Goal: Use online tool/utility: Utilize a website feature to perform a specific function

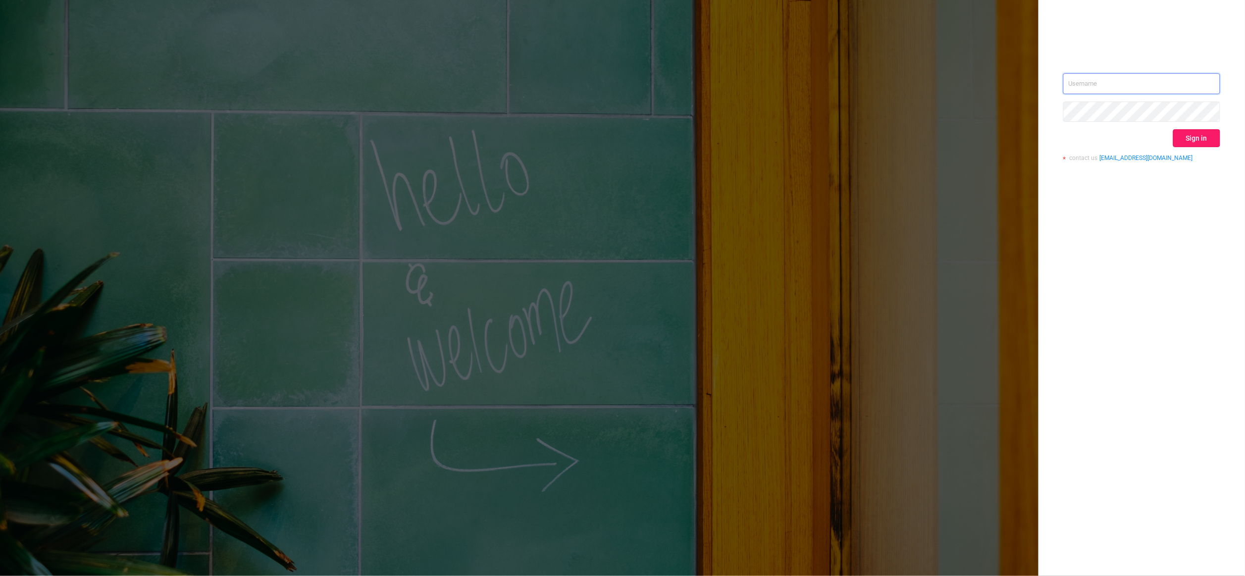
type input "[PERSON_NAME][EMAIL_ADDRESS][DOMAIN_NAME]"
click at [1202, 139] on button "Sign in" at bounding box center [1196, 138] width 47 height 18
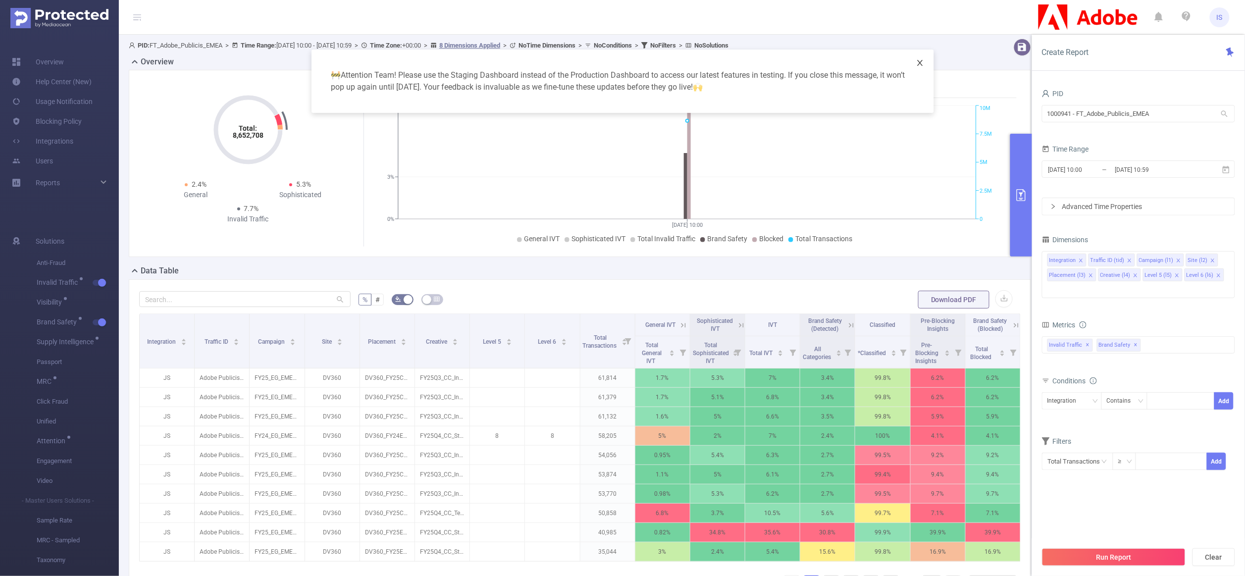
click at [924, 71] on span "Close" at bounding box center [920, 64] width 28 height 28
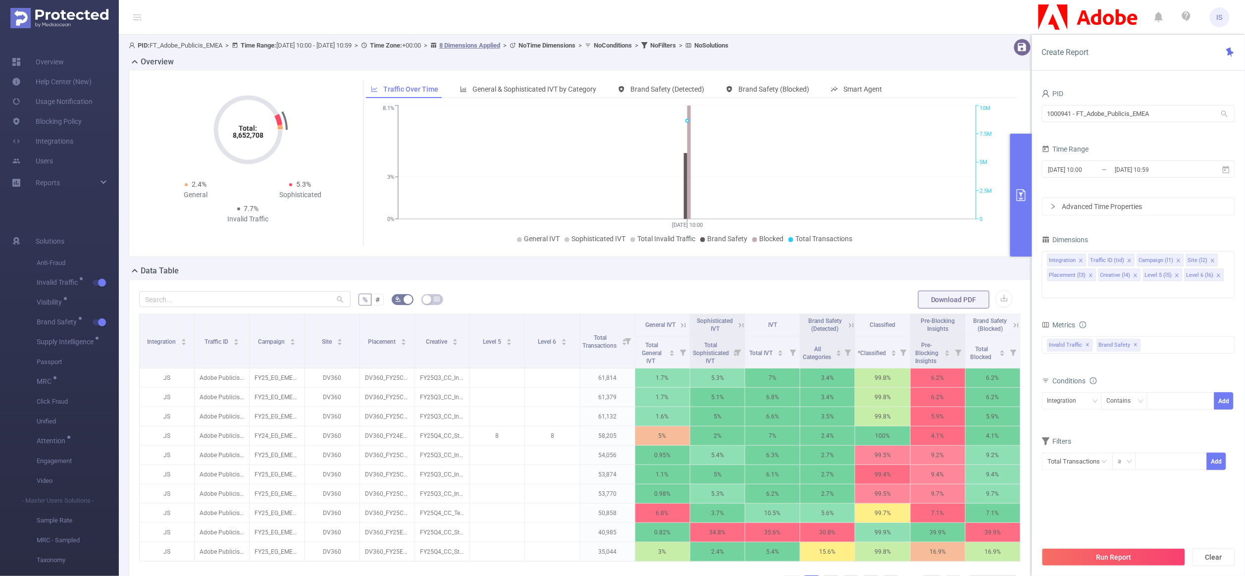
click at [1180, 102] on div "PID" at bounding box center [1138, 95] width 193 height 16
drag, startPoint x: 1167, startPoint y: 109, endPoint x: 871, endPoint y: 110, distance: 296.1
click at [871, 110] on section "PID: FT_Adobe_Publicis_EMEA > Time Range: [DATE] 10:00 - [DATE] 10:59 > Time Zo…" at bounding box center [682, 357] width 1126 height 644
click at [1091, 277] on icon "icon: close" at bounding box center [1090, 275] width 5 height 5
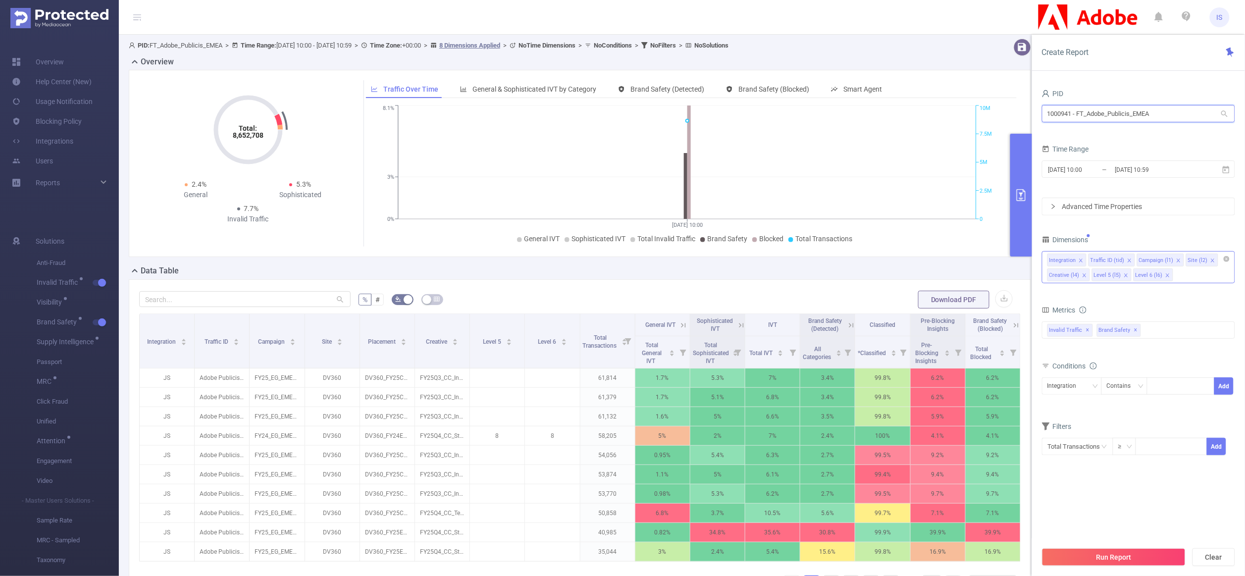
click at [1084, 278] on icon "icon: close" at bounding box center [1084, 275] width 5 height 5
click at [1084, 278] on icon "icon: close" at bounding box center [1081, 275] width 5 height 5
click at [1177, 261] on icon "icon: close" at bounding box center [1178, 259] width 3 height 3
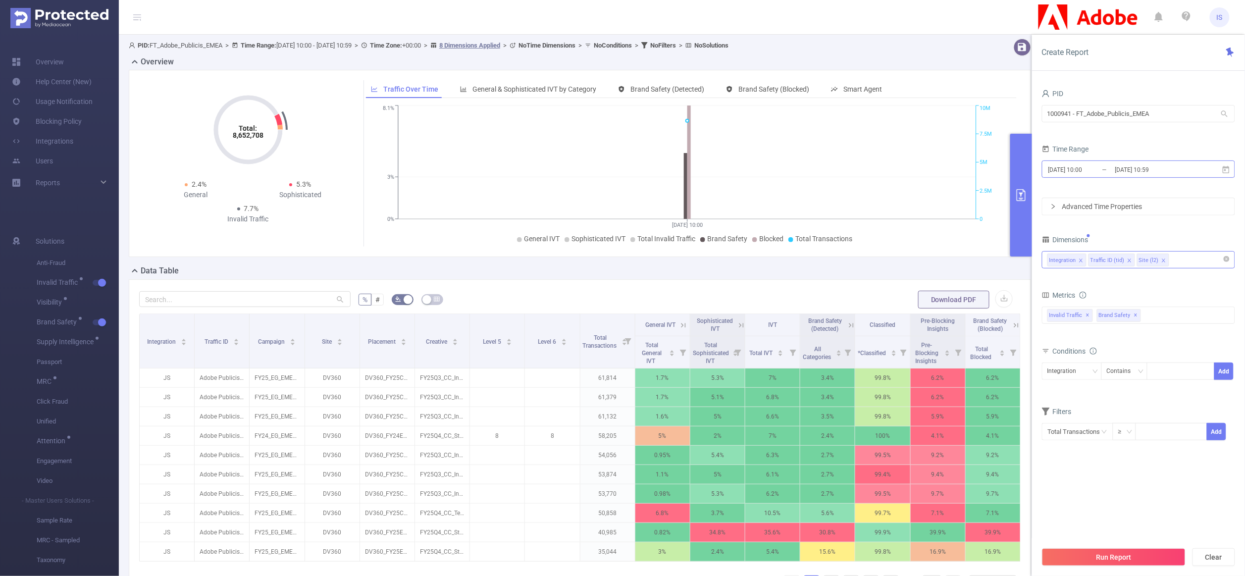
click at [1083, 164] on input "[DATE] 10:00" at bounding box center [1087, 169] width 80 height 13
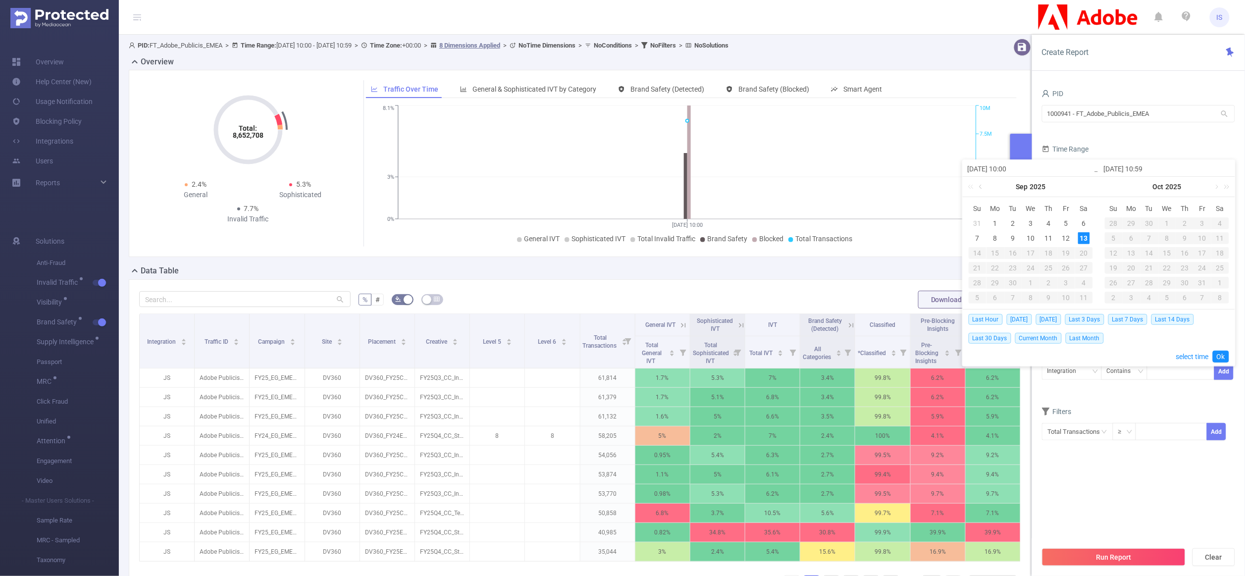
click at [981, 190] on link at bounding box center [981, 187] width 9 height 20
click at [1066, 222] on div "1" at bounding box center [1066, 223] width 12 height 12
click at [980, 298] on div "31" at bounding box center [978, 298] width 12 height 12
type input "[DATE] 10:00"
type input "[DATE] 10:59"
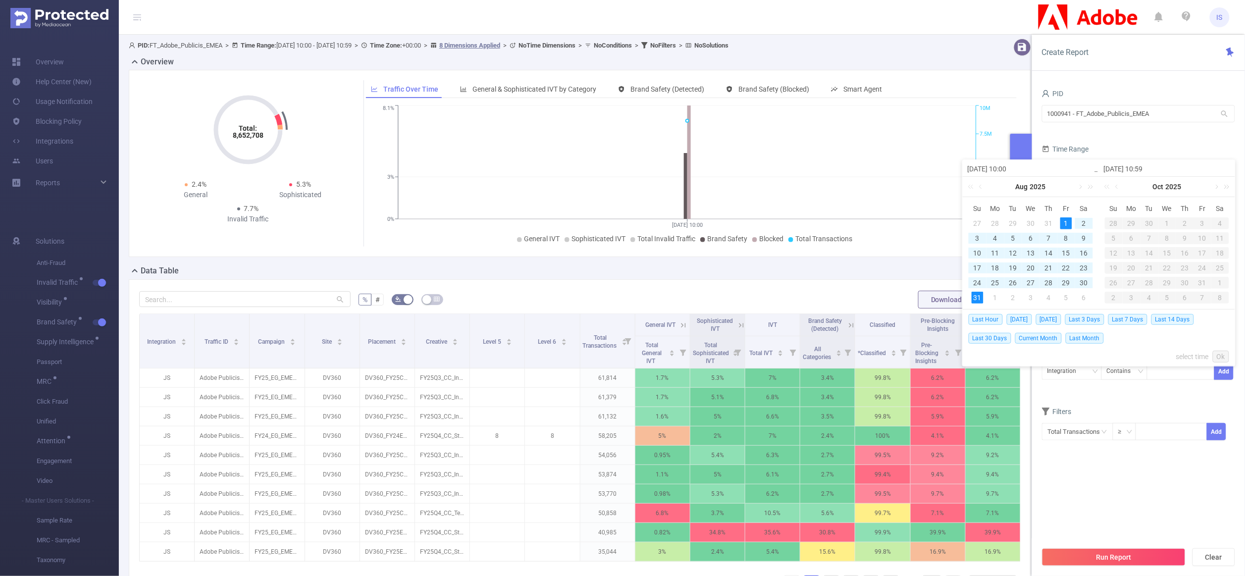
type input "[DATE] 10:00"
type input "[DATE] 10:59"
click at [1225, 355] on link "Ok" at bounding box center [1221, 357] width 16 height 12
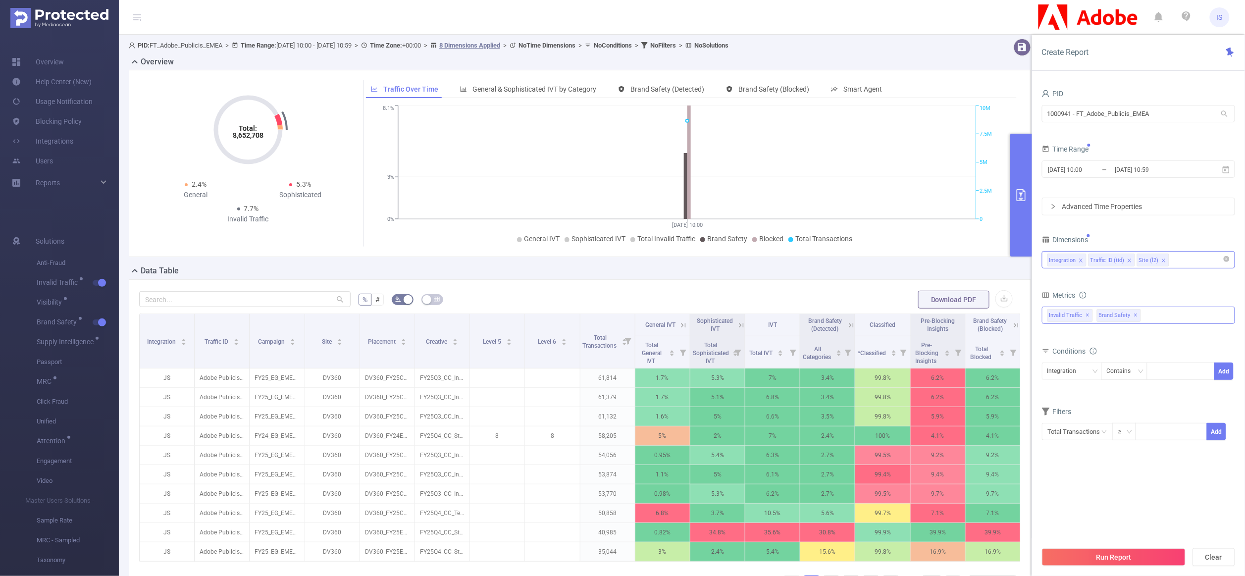
click at [1154, 323] on div "Invalid Traffic ✕ Brand Safety ✕" at bounding box center [1138, 315] width 193 height 17
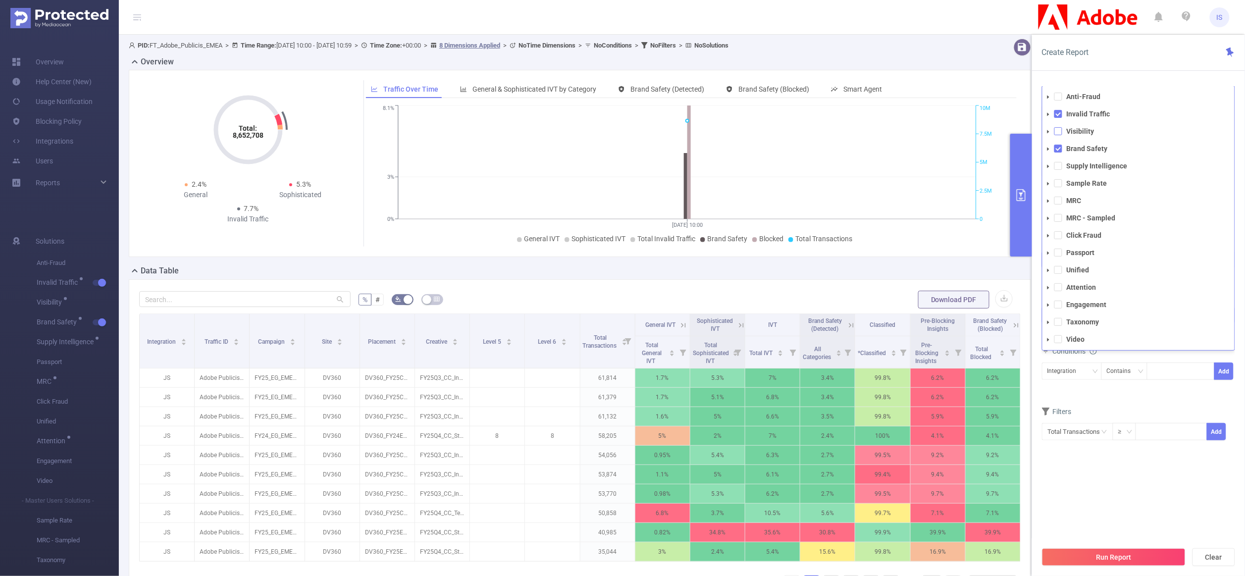
click at [1062, 132] on span at bounding box center [1058, 131] width 8 height 8
click at [1058, 168] on span at bounding box center [1058, 166] width 8 height 8
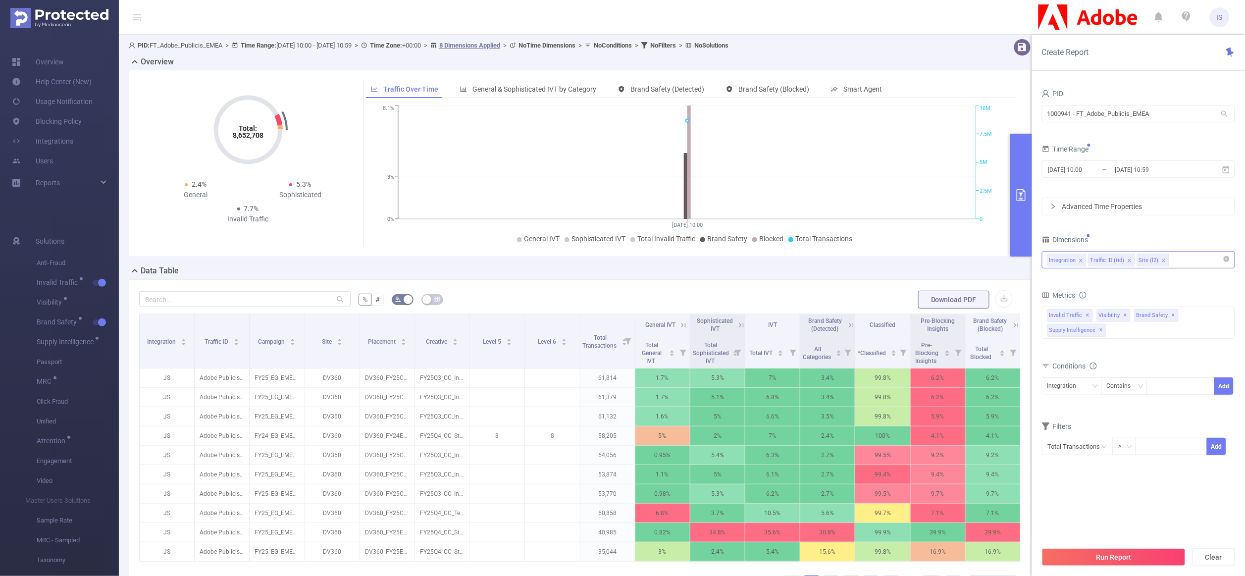
click at [1142, 424] on div "Filters" at bounding box center [1138, 427] width 193 height 16
drag, startPoint x: 1179, startPoint y: 113, endPoint x: 902, endPoint y: 121, distance: 276.9
click at [902, 121] on section "PID: FT_Adobe_Publicis_EMEA > Time Range: [DATE] 10:00 - [DATE] 10:59 > Time Zo…" at bounding box center [682, 357] width 1126 height 644
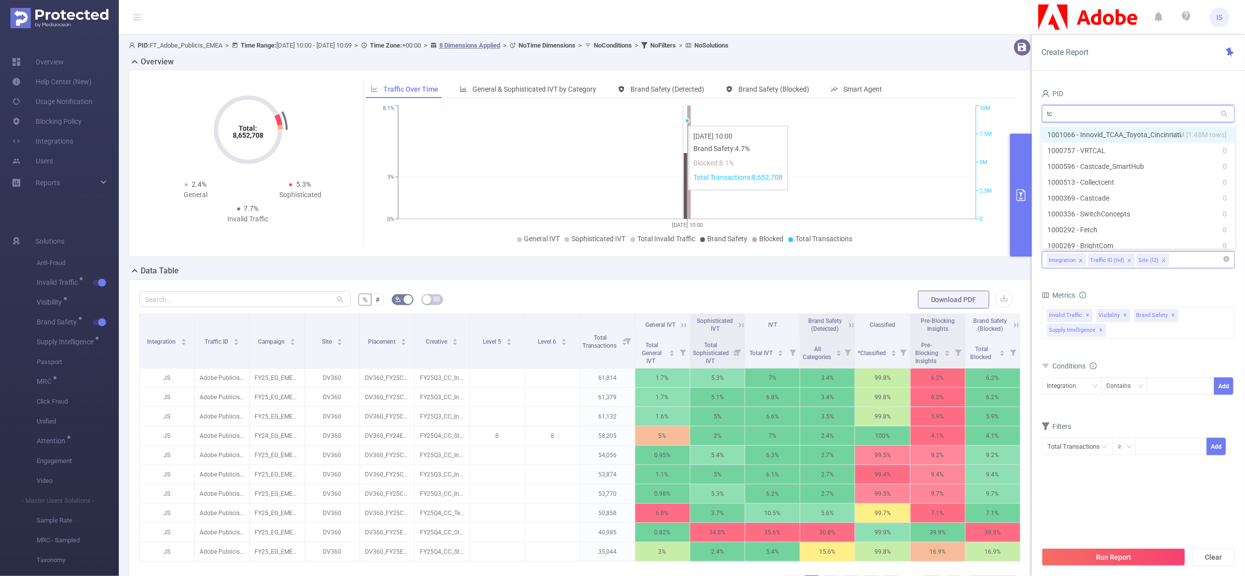
type input "tca"
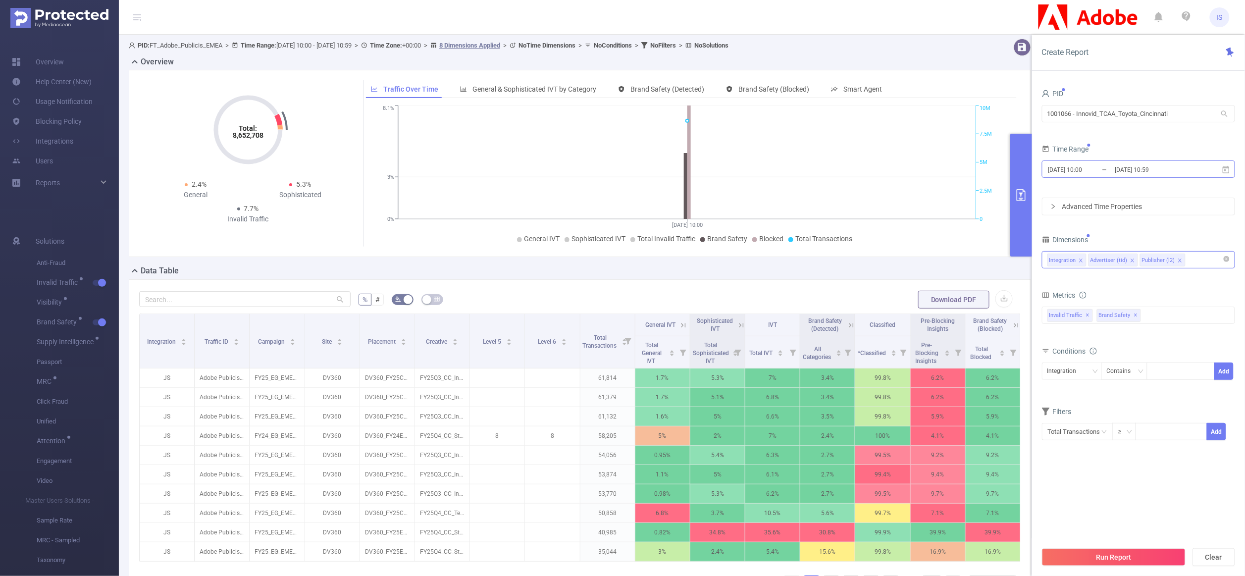
click at [1135, 171] on input "[DATE] 10:59" at bounding box center [1154, 169] width 80 height 13
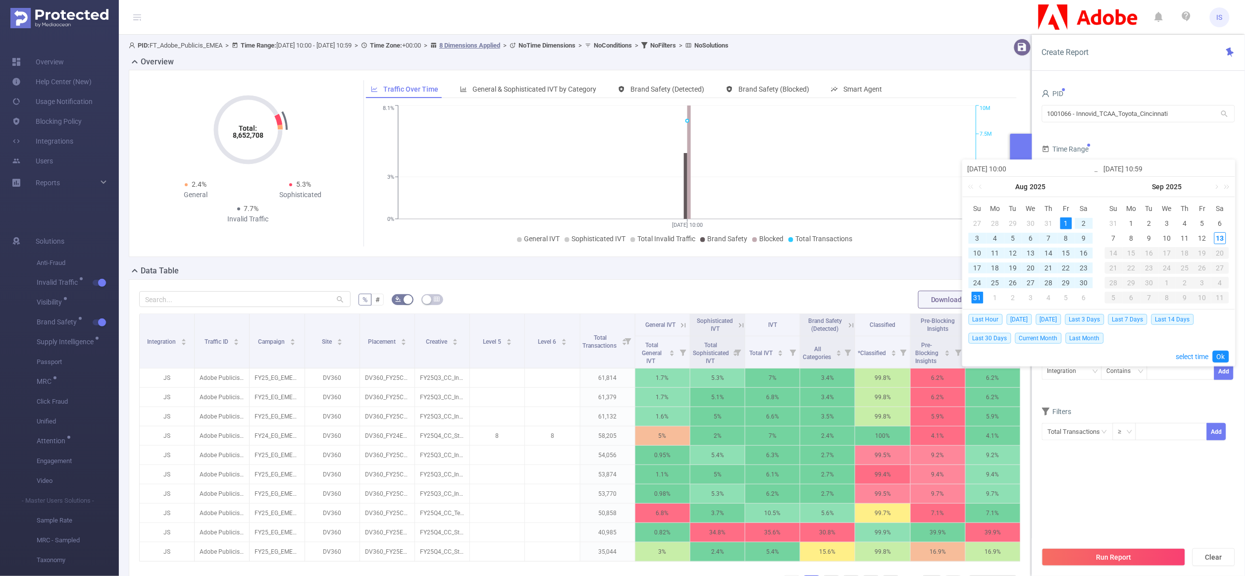
click at [1011, 167] on input "[DATE] 10:00" at bounding box center [1031, 169] width 126 height 12
type input "[DATE] 00:00"
click at [1182, 167] on input "[DATE] 10:59" at bounding box center [1167, 169] width 126 height 12
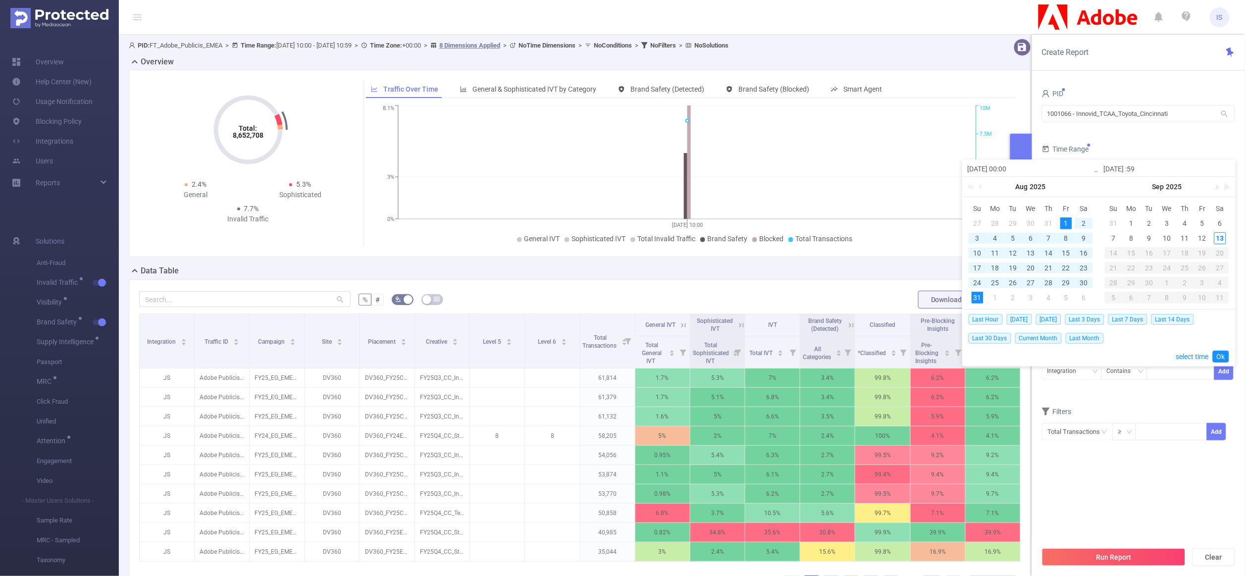
type input "[DATE] 0:59"
type input "[DATE] 00:59"
type input "[DATE] 23:59"
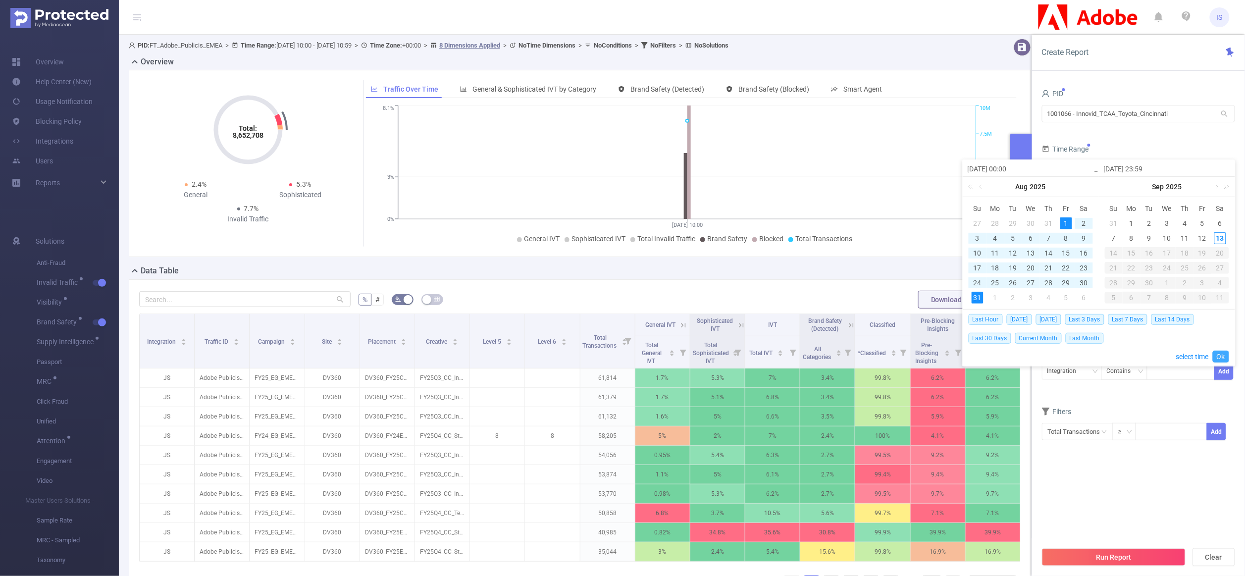
click at [1222, 358] on link "Ok" at bounding box center [1221, 357] width 16 height 12
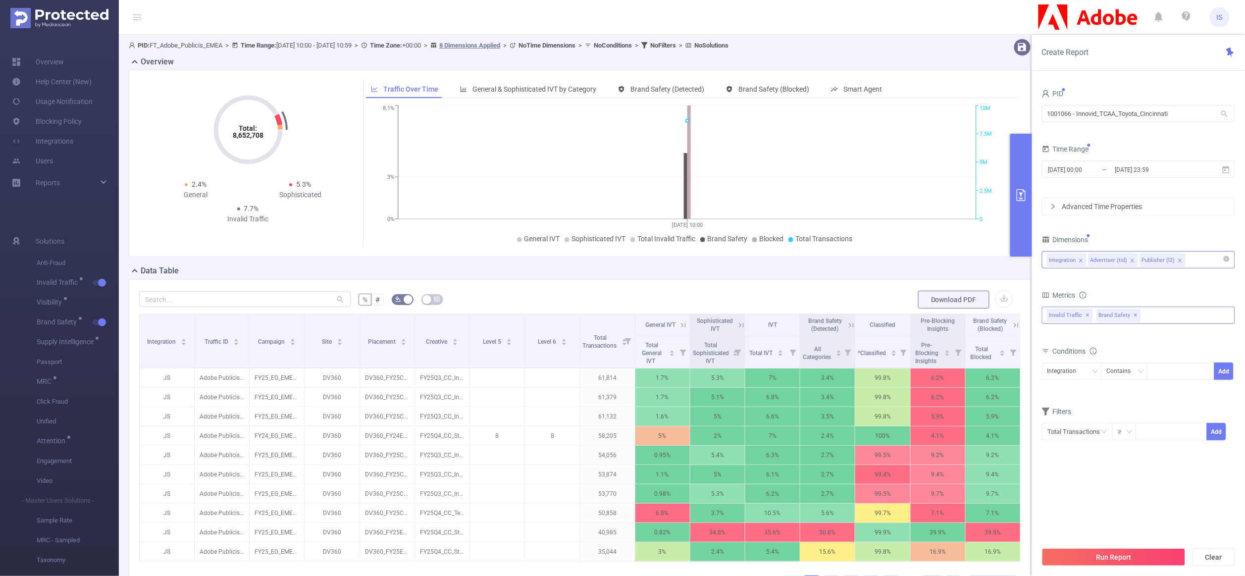
click at [1158, 321] on div "Invalid Traffic ✕ Anti-Fraud Invalid Traffic Visibility Brand Safety Supply Int…" at bounding box center [1138, 315] width 193 height 17
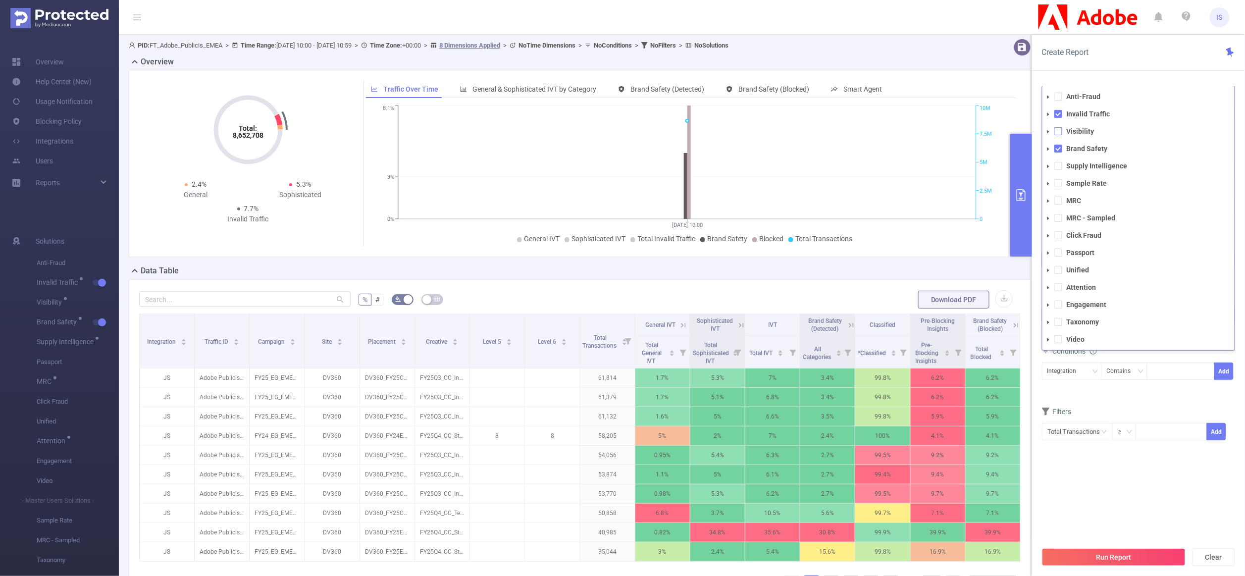
click at [1056, 131] on span at bounding box center [1058, 131] width 8 height 8
click at [1059, 170] on span at bounding box center [1058, 166] width 8 height 8
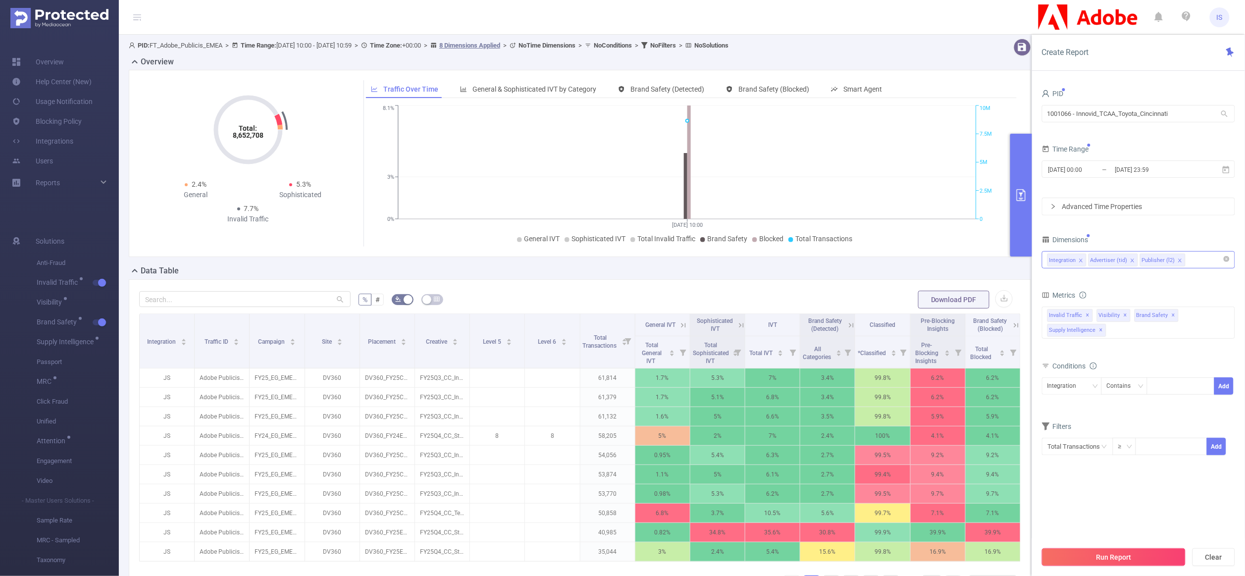
click at [1134, 562] on button "Run Report" at bounding box center [1114, 557] width 144 height 18
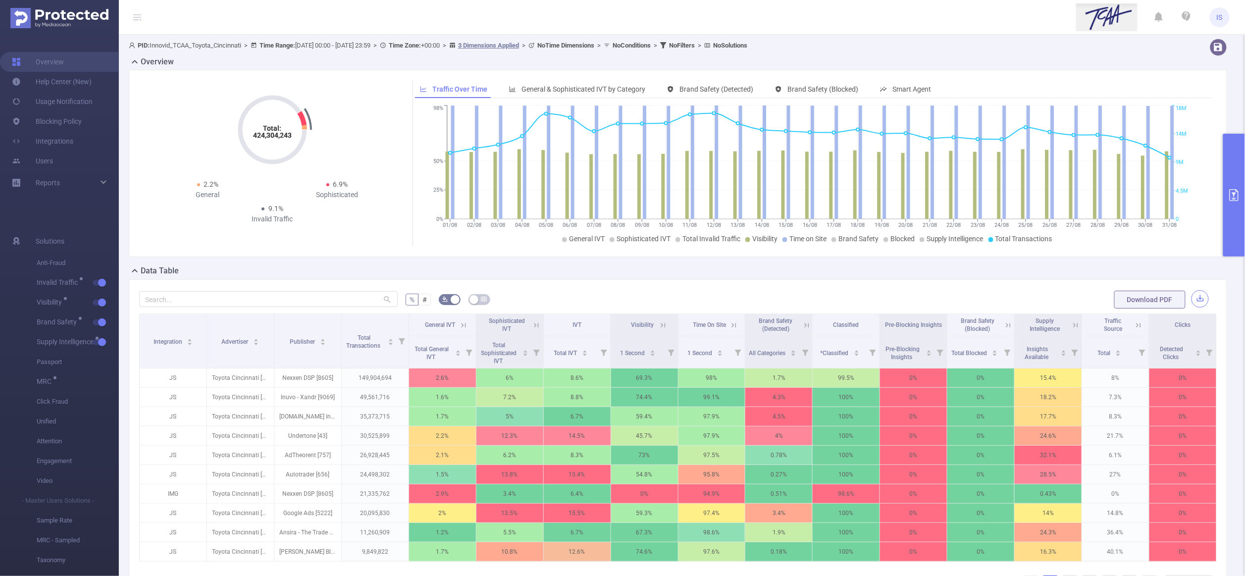
click at [1191, 300] on button "button" at bounding box center [1199, 298] width 17 height 17
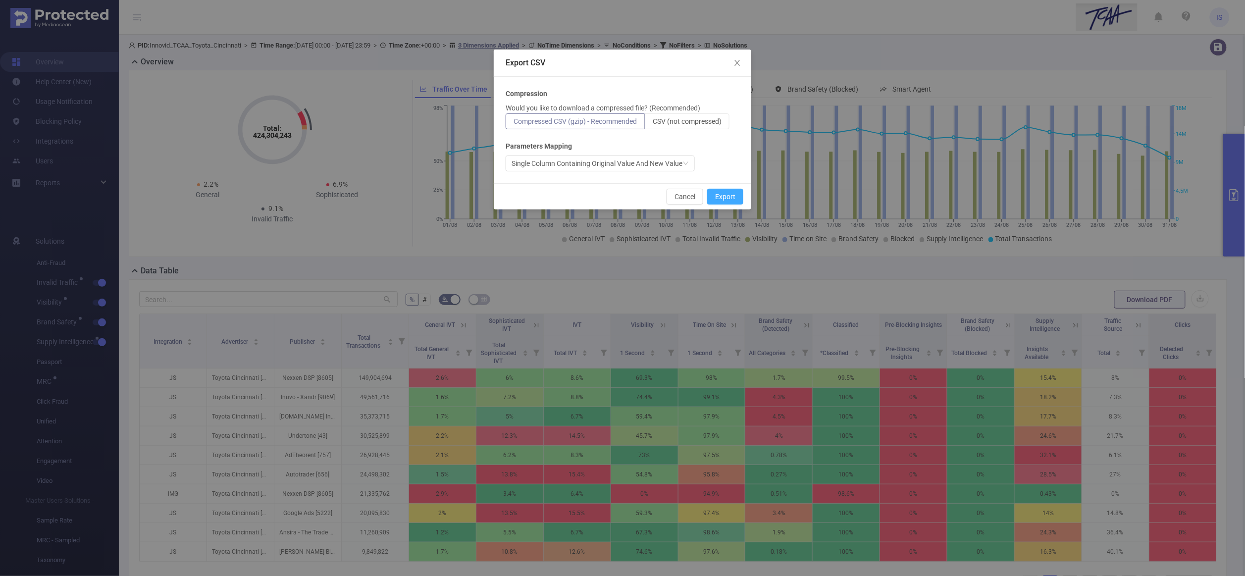
click at [733, 195] on button "Export" at bounding box center [725, 197] width 36 height 16
